Goal: Navigation & Orientation: Find specific page/section

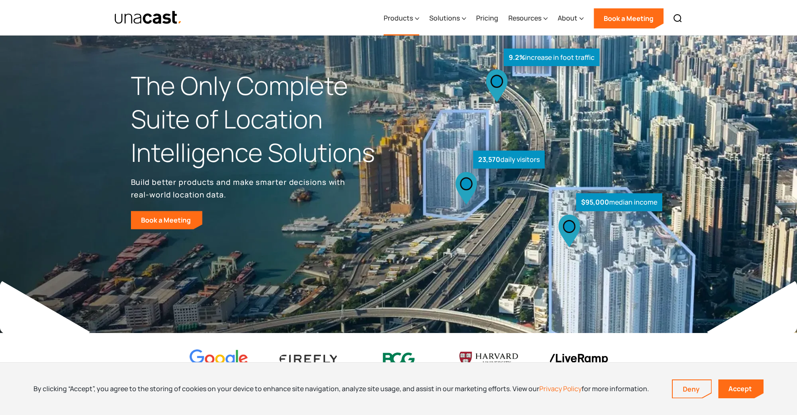
click at [412, 19] on div "Products" at bounding box center [398, 18] width 29 height 10
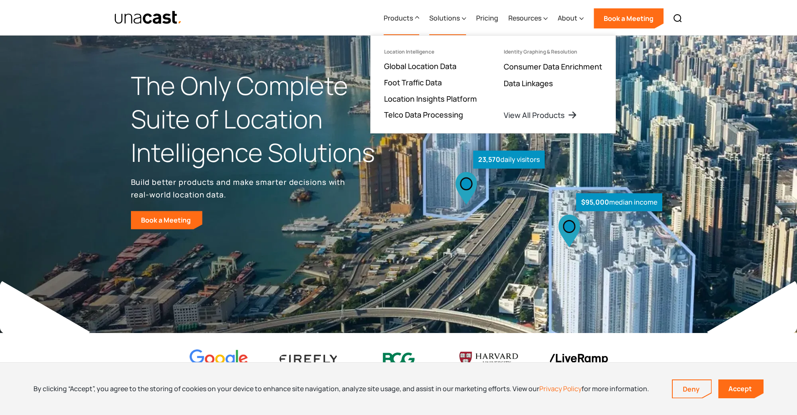
click at [444, 19] on div "Solutions" at bounding box center [444, 18] width 31 height 10
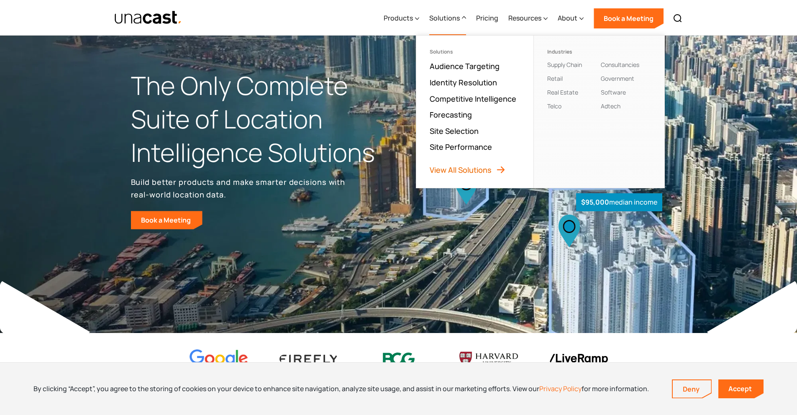
click at [474, 165] on link "View All Solutions" at bounding box center [468, 170] width 76 height 10
